Goal: Transaction & Acquisition: Purchase product/service

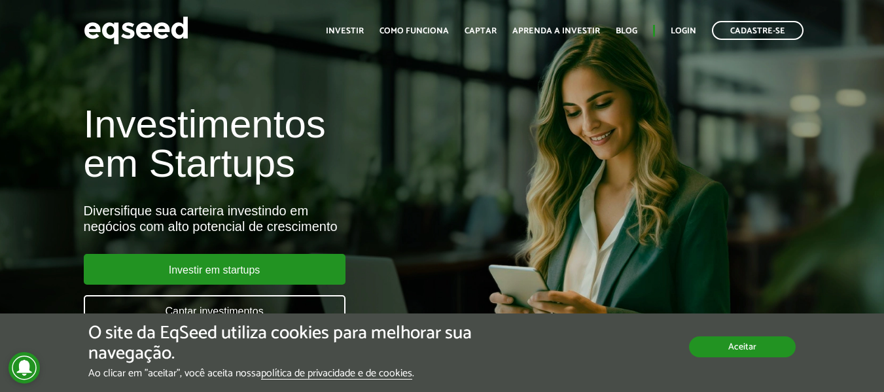
click at [761, 344] on button "Aceitar" at bounding box center [742, 346] width 107 height 21
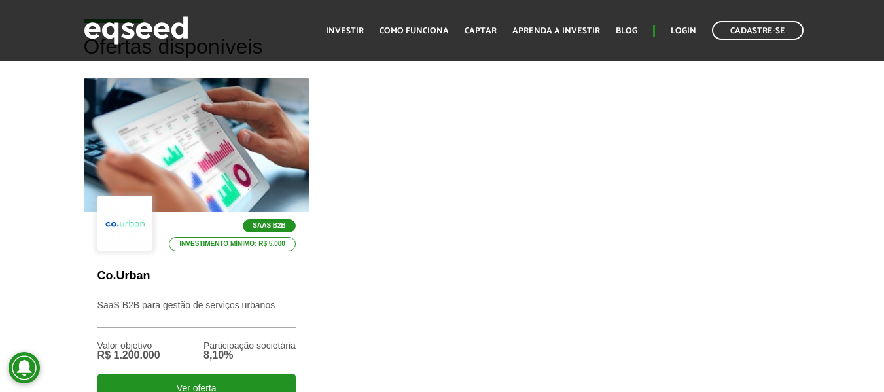
scroll to position [524, 0]
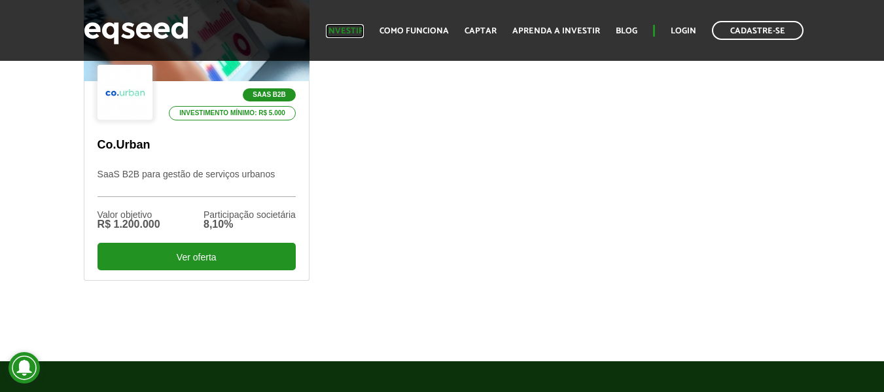
click at [357, 34] on link "Investir" at bounding box center [345, 31] width 38 height 9
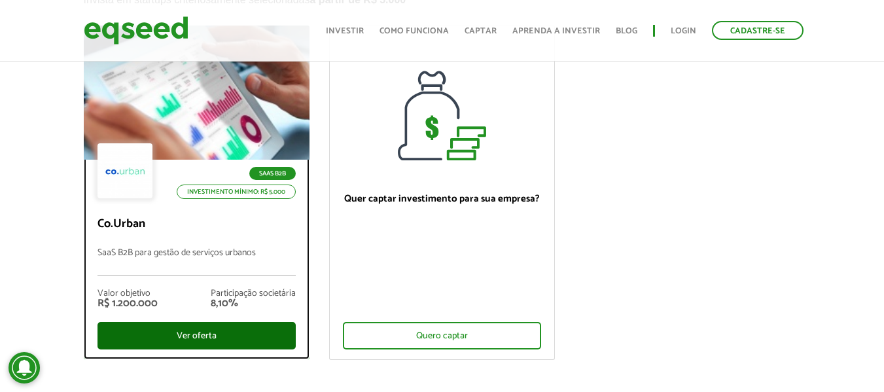
click at [215, 336] on div "Ver oferta" at bounding box center [197, 335] width 198 height 27
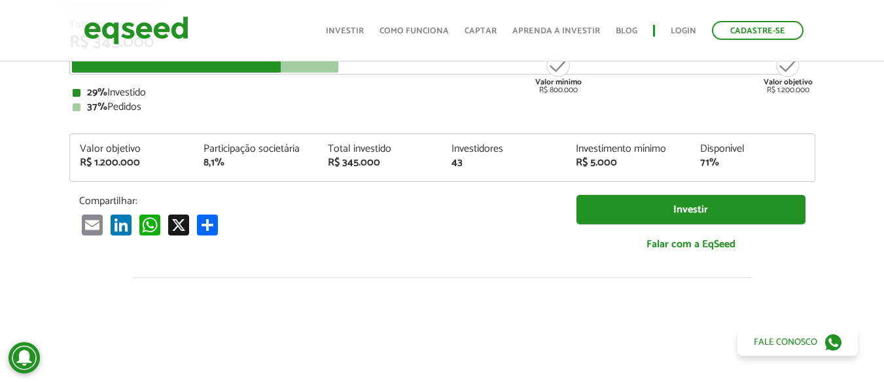
scroll to position [65, 0]
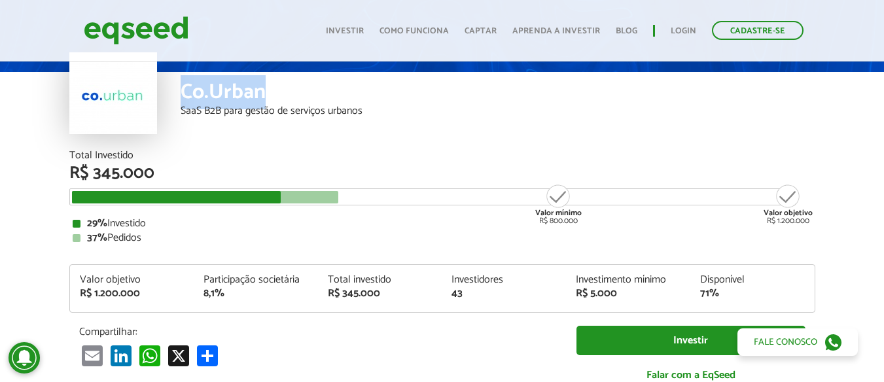
drag, startPoint x: 183, startPoint y: 85, endPoint x: 265, endPoint y: 101, distance: 84.1
click at [265, 101] on div "Co.Urban" at bounding box center [498, 94] width 635 height 24
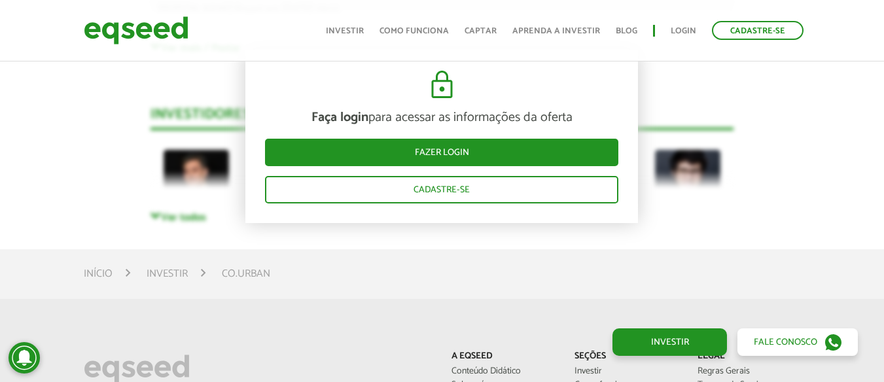
scroll to position [3338, 0]
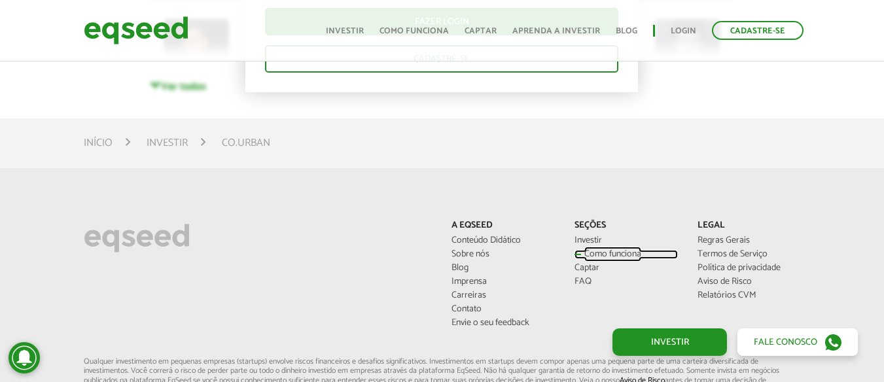
click at [607, 253] on link "Como funciona" at bounding box center [626, 254] width 103 height 9
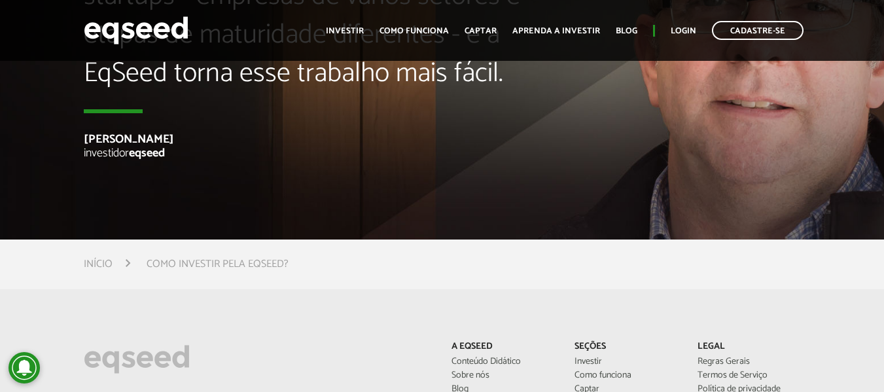
scroll to position [3335, 0]
